Goal: Find specific page/section: Find specific page/section

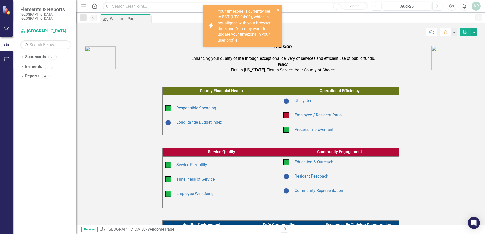
click at [276, 9] on icon "close" at bounding box center [278, 10] width 4 height 4
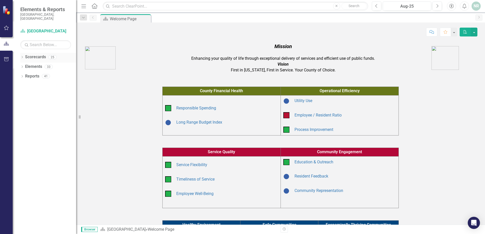
click at [22, 56] on icon "Dropdown" at bounding box center [22, 57] width 4 height 3
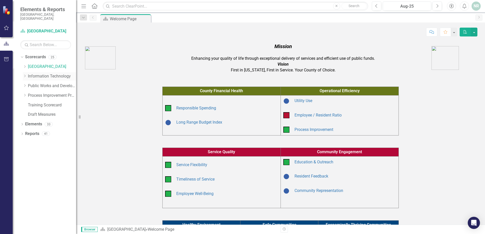
click at [25, 75] on icon at bounding box center [24, 76] width 1 height 3
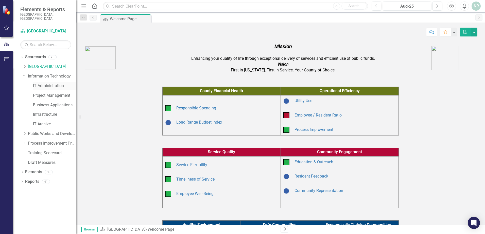
click at [43, 83] on link "IT Administration" at bounding box center [54, 86] width 43 height 6
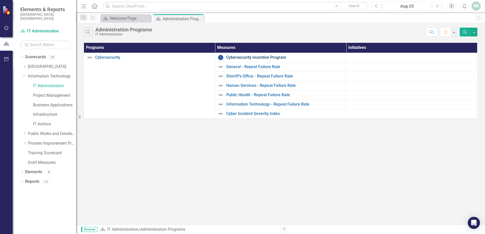
click at [252, 58] on link "Cybersecurity Incentive Program" at bounding box center [284, 57] width 117 height 5
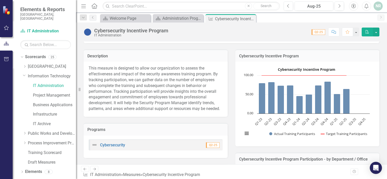
scroll to position [25, 0]
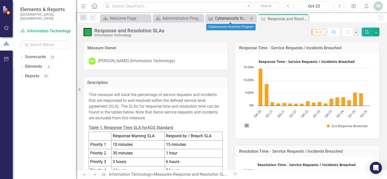
click at [229, 16] on div "Cybersecurity Incentive Program" at bounding box center [231, 18] width 33 height 6
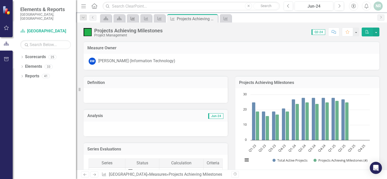
click at [135, 19] on icon "Measure" at bounding box center [132, 18] width 5 height 4
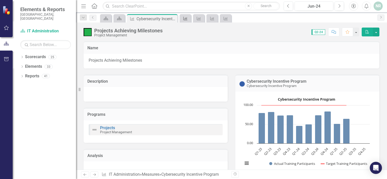
click at [184, 17] on icon "Measure" at bounding box center [185, 18] width 5 height 4
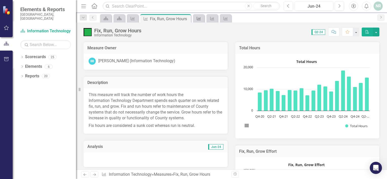
click at [199, 19] on icon at bounding box center [199, 19] width 4 height 4
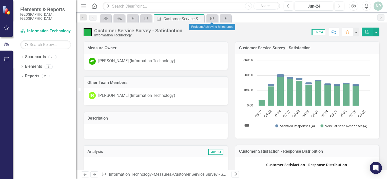
click at [213, 19] on icon "Measure" at bounding box center [212, 18] width 5 height 4
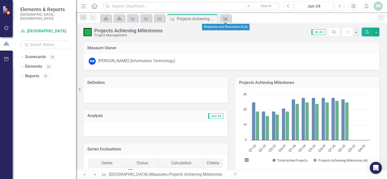
click at [227, 20] on icon at bounding box center [226, 19] width 4 height 4
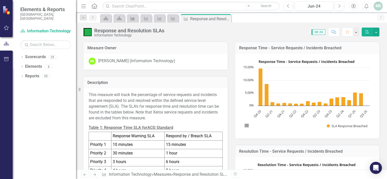
click at [136, 19] on link "Measure" at bounding box center [132, 18] width 9 height 6
